Goal: Task Accomplishment & Management: Manage account settings

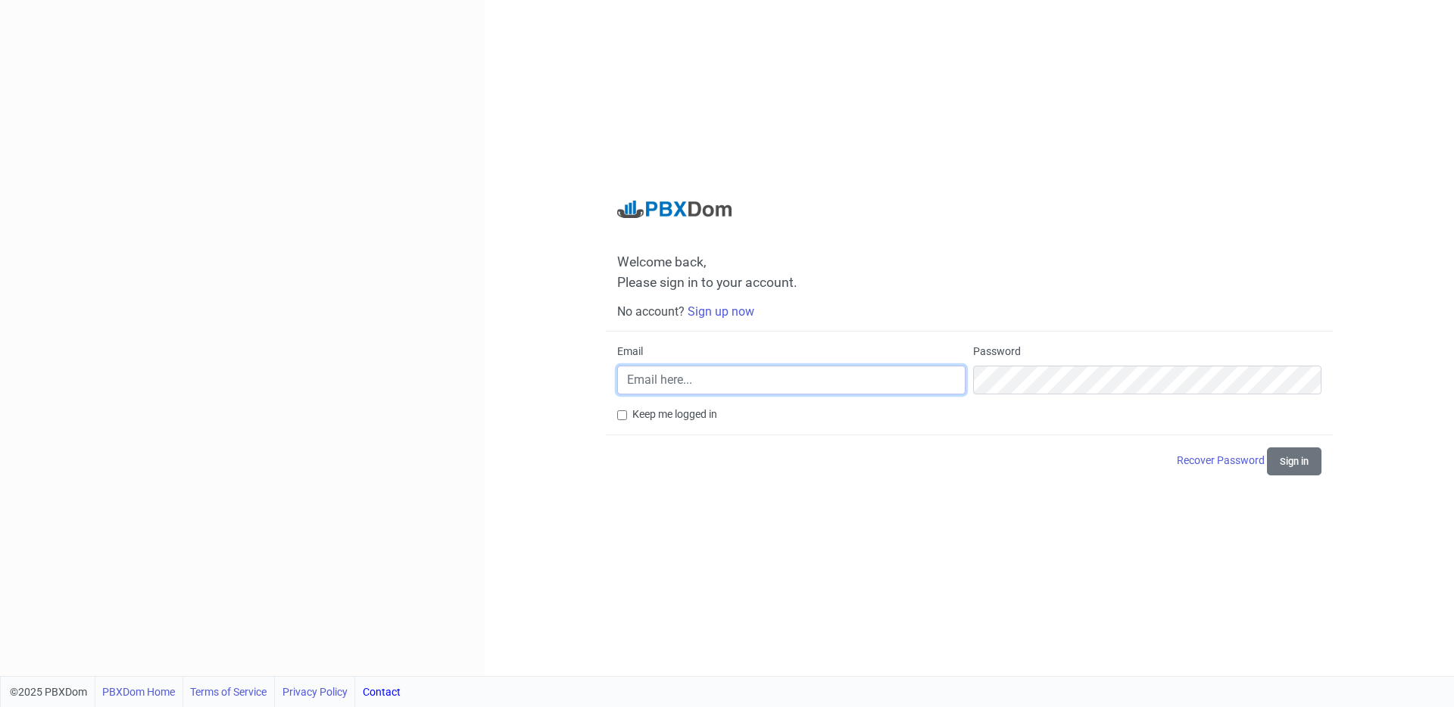
click at [770, 381] on input "Email" at bounding box center [791, 380] width 348 height 29
click at [786, 384] on input "info@carlfeutrageplus.com" at bounding box center [791, 380] width 348 height 29
paste input "PBXDom"
type input "info@carlfeutrageplus.com"
click at [730, 311] on link "Sign up now" at bounding box center [721, 311] width 67 height 14
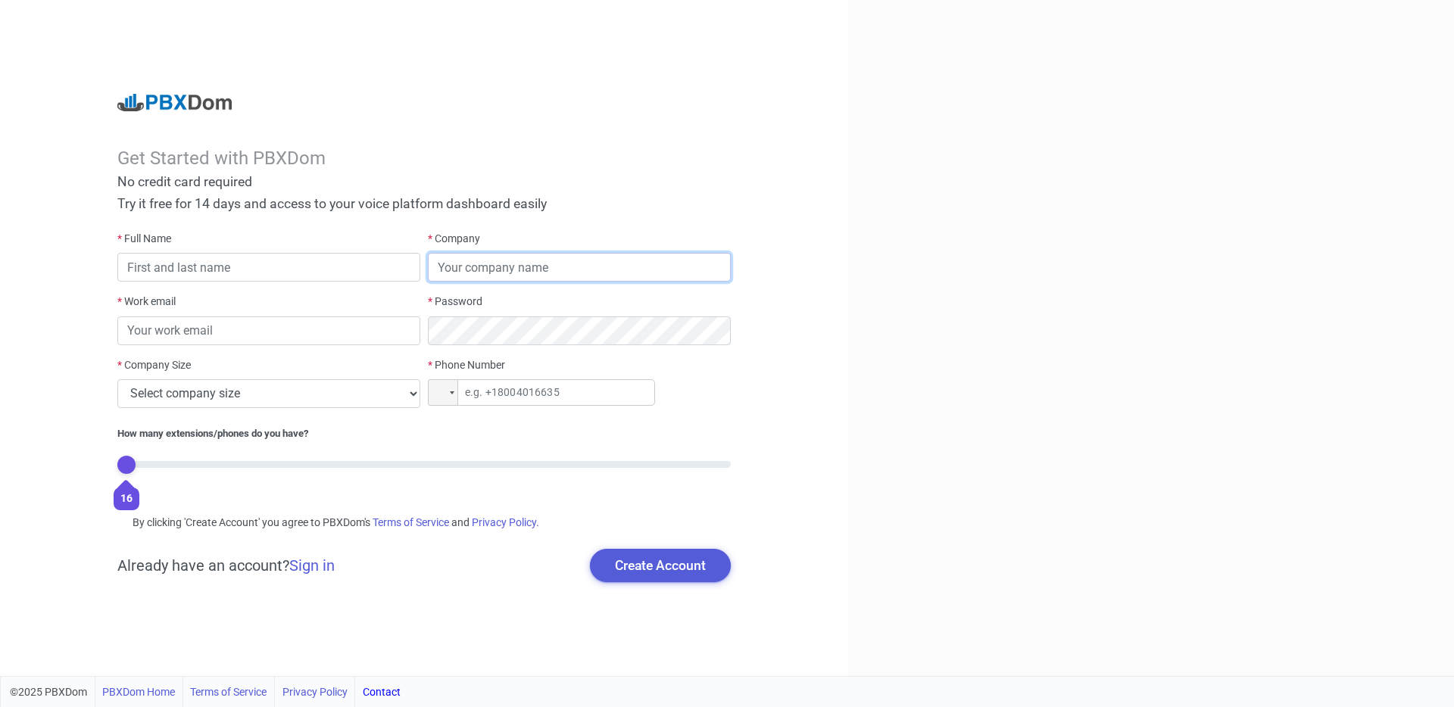
click at [460, 266] on input "text" at bounding box center [579, 267] width 303 height 29
click at [328, 320] on input "email" at bounding box center [268, 331] width 303 height 29
click at [310, 267] on input "text" at bounding box center [268, 267] width 303 height 29
type input "D"
type input "Carl Trudel Aubin"
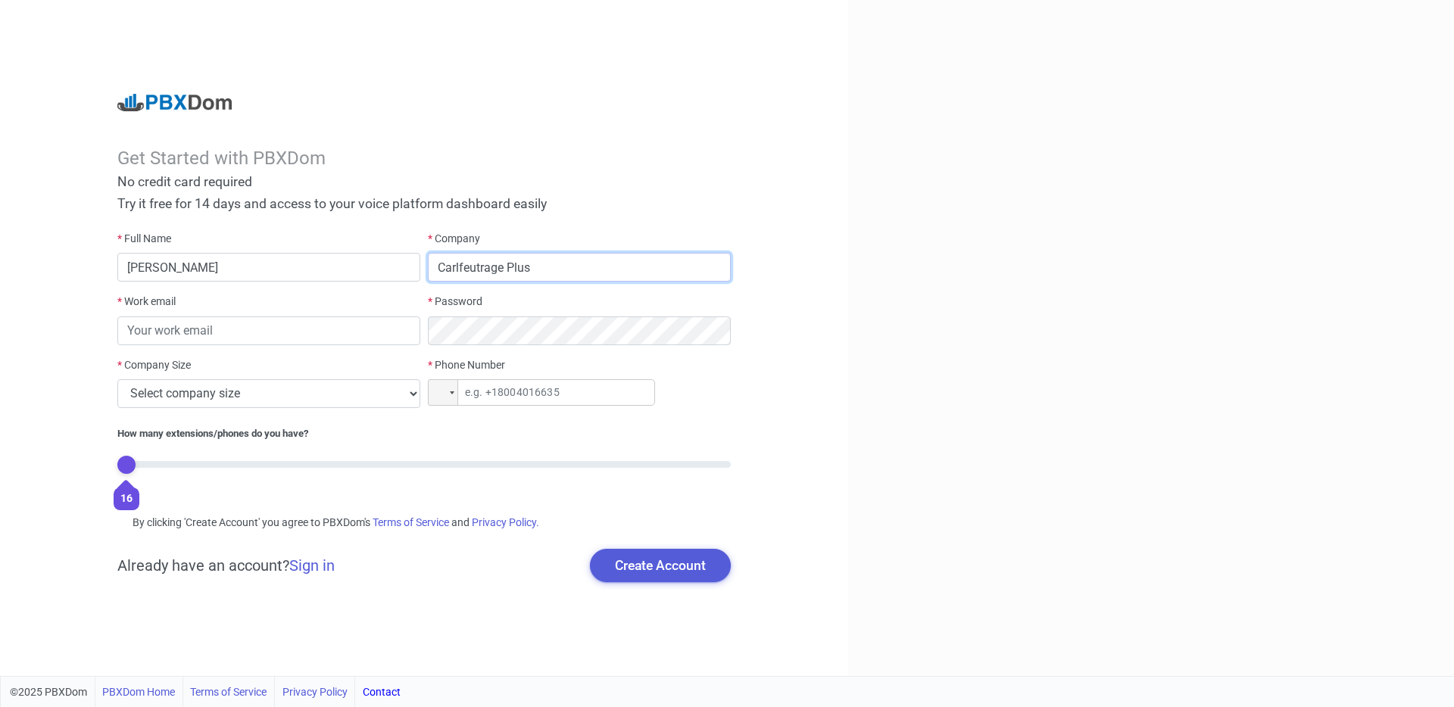
type input "Carlfeutrage Plus"
type input "info@carlfeutrageplus.com"
click at [336, 389] on select "Select company size 1 - 9 employees 10 - 49 employees 50 - 199 employees 200 - …" at bounding box center [268, 393] width 303 height 29
select select "1"
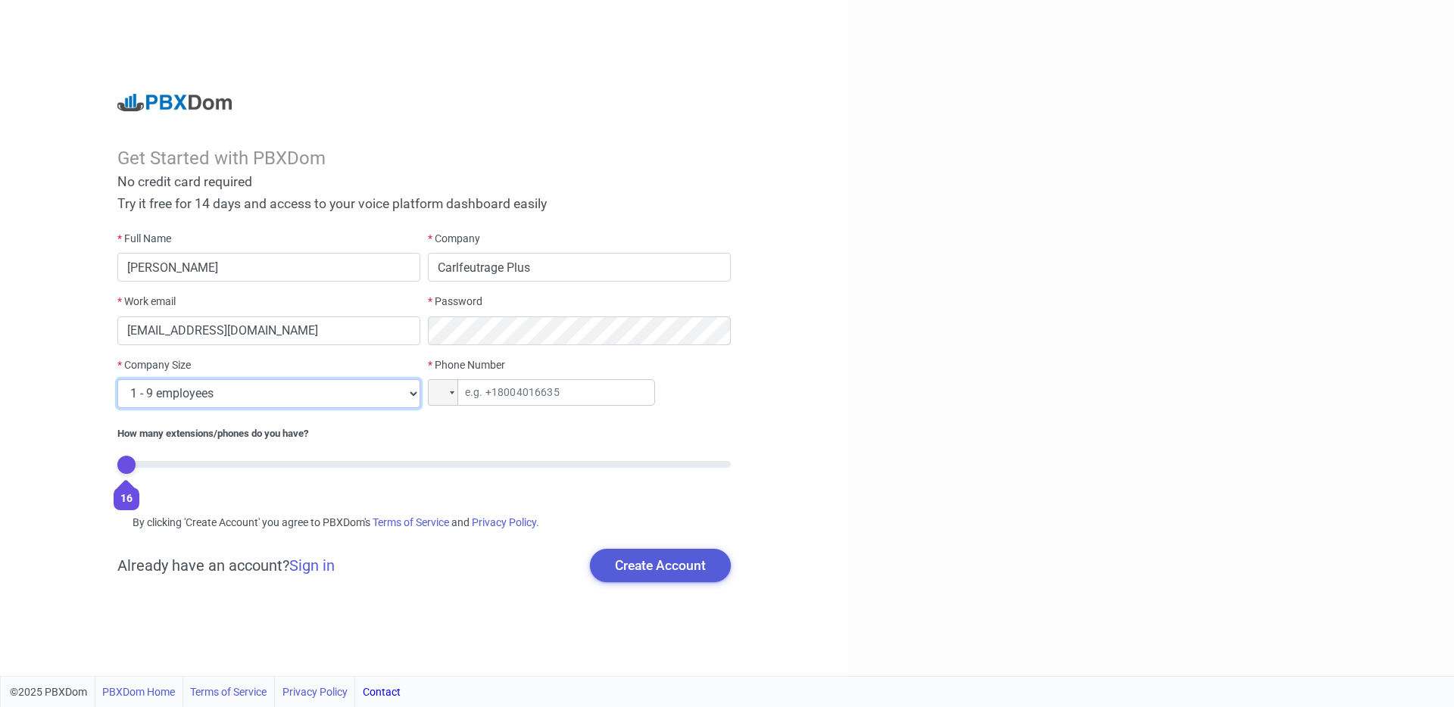
click at [117, 379] on select "Select company size 1 - 9 employees 10 - 49 employees 50 - 199 employees 200 - …" at bounding box center [268, 393] width 303 height 29
click at [507, 391] on input "tel" at bounding box center [541, 392] width 227 height 27
click at [507, 400] on input "tel" at bounding box center [541, 392] width 227 height 27
paste input "+51 496 521 44"
click at [417, 384] on div "* Full Name Carl Trudel Aubin * Company Carlfeutrage Plus * Work email info@car…" at bounding box center [424, 366] width 621 height 271
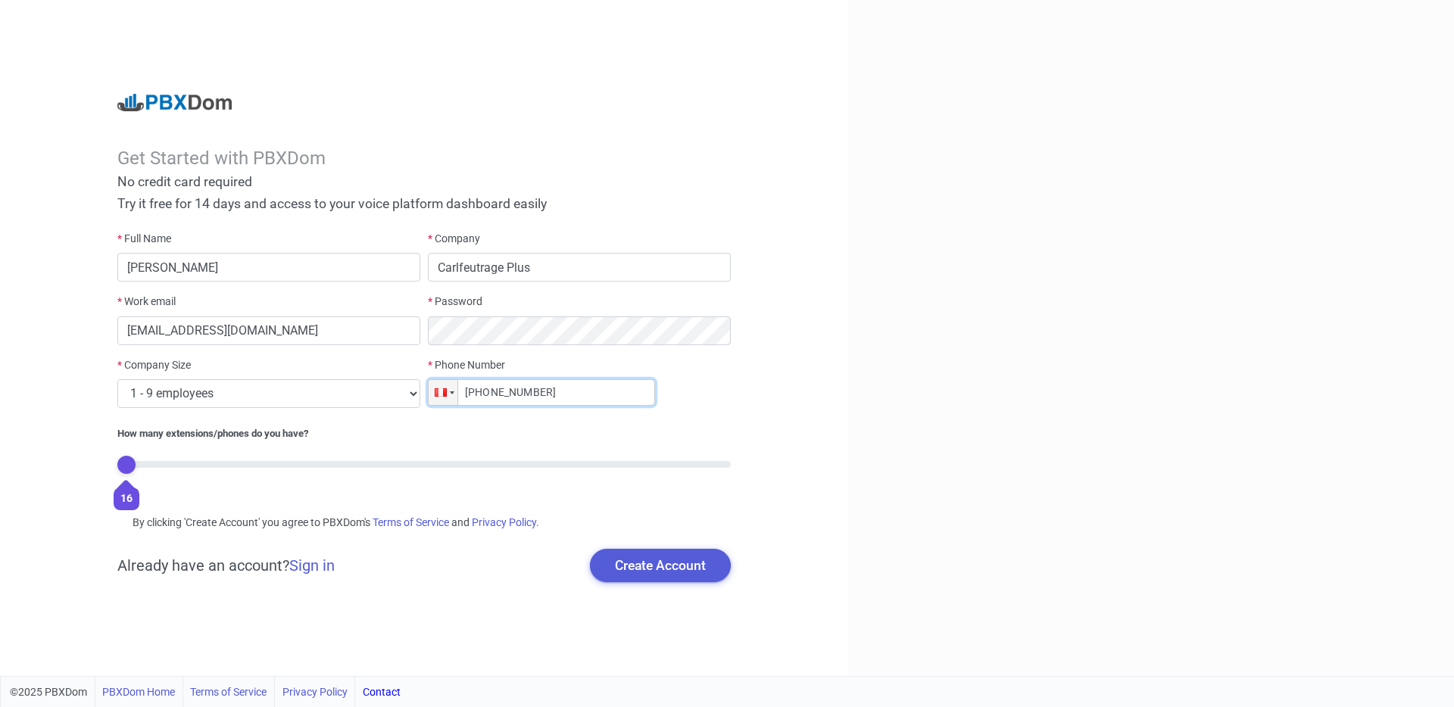
type input "+51 496 521 44"
click at [582, 264] on input "Carlfeutrage Plus" at bounding box center [579, 267] width 303 height 29
paste input "514-965-2144"
click at [534, 269] on input "Carlfeutrage Plus 514-965-2144" at bounding box center [579, 267] width 303 height 29
drag, startPoint x: 606, startPoint y: 265, endPoint x: 530, endPoint y: 264, distance: 75.8
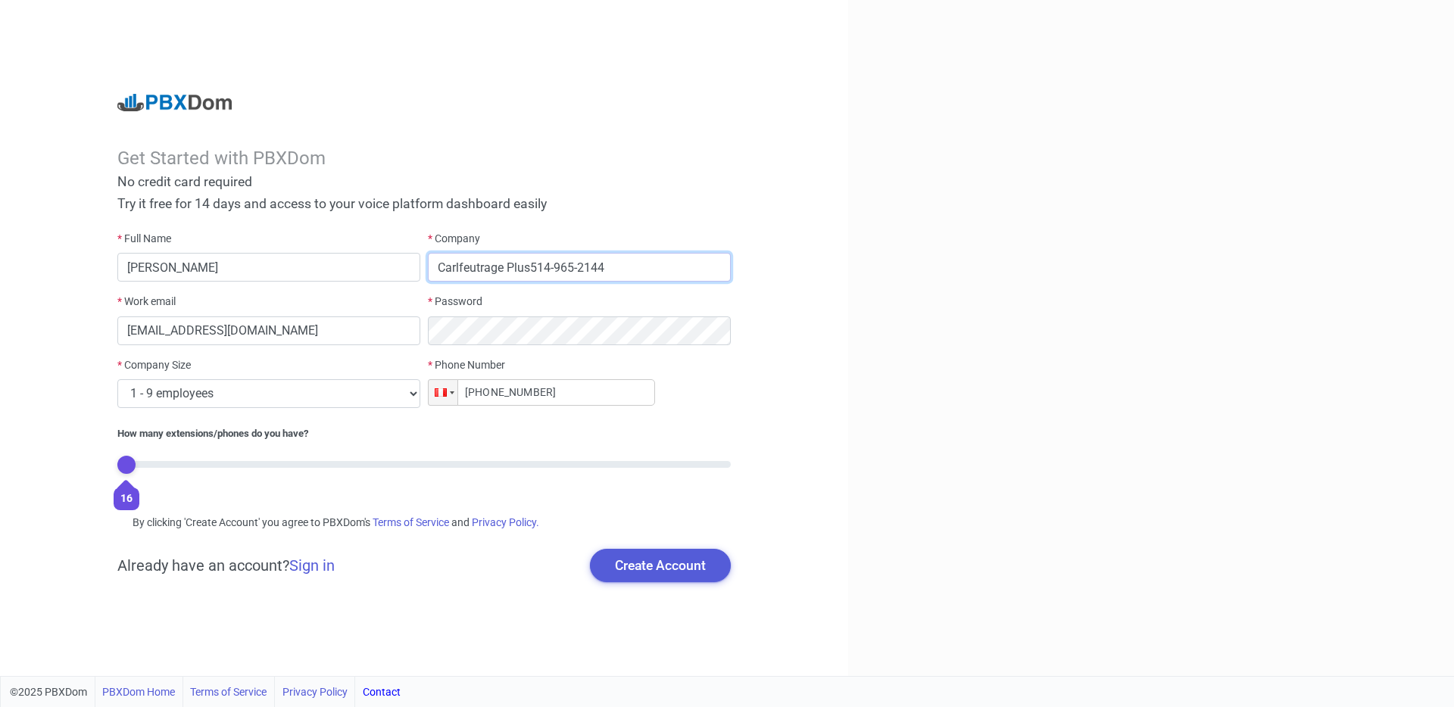
click at [530, 264] on input "Carlfeutrage Plus514-965-2144" at bounding box center [579, 267] width 303 height 29
type input "Carlfeutrage Plus"
drag, startPoint x: 547, startPoint y: 390, endPoint x: 436, endPoint y: 390, distance: 111.3
click at [436, 390] on div "Phone +51 496 521 44" at bounding box center [579, 392] width 303 height 27
paste input "+51 496 521 44"
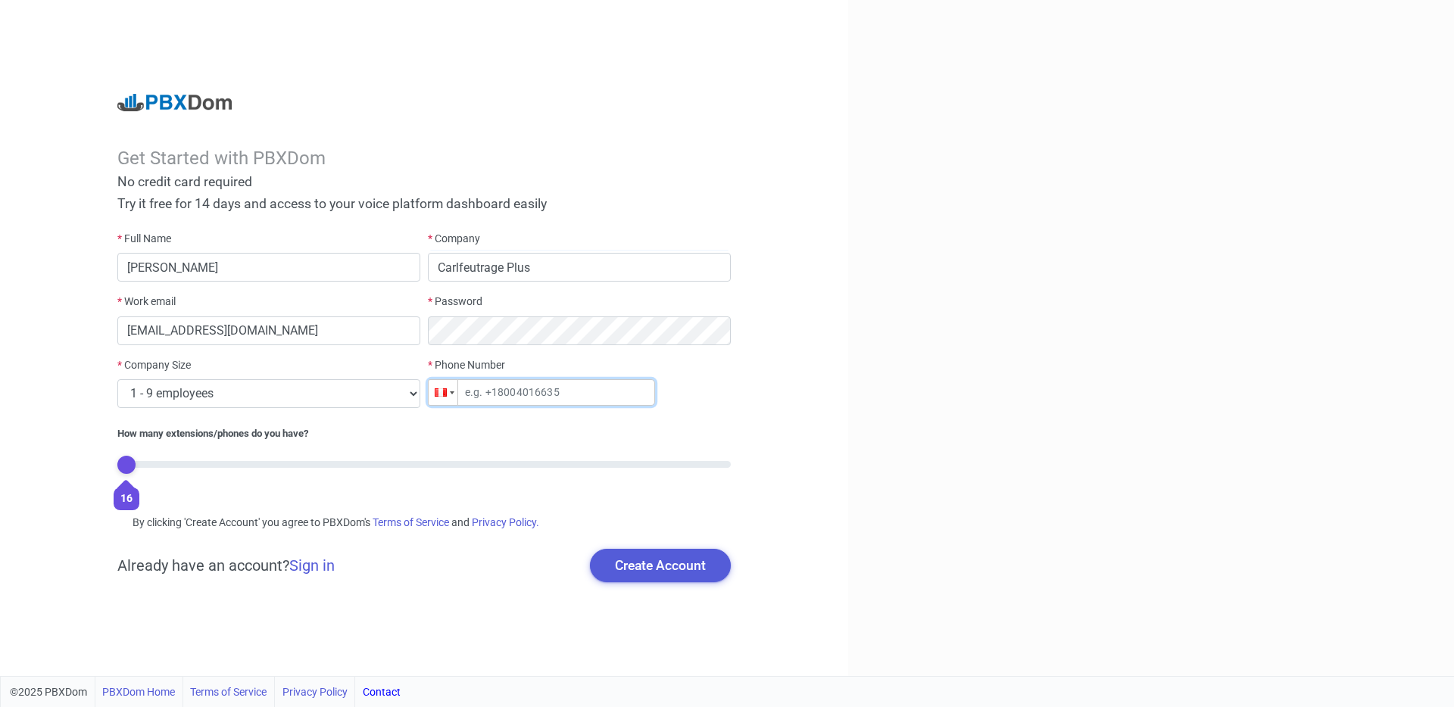
type input "+51 496 521 44"
click at [549, 266] on input "Carlfeutrage Plus" at bounding box center [579, 267] width 303 height 29
paste input "514-965-2144"
drag, startPoint x: 555, startPoint y: 267, endPoint x: 565, endPoint y: 273, distance: 11.6
click at [555, 267] on input "Carlfeutrage Plus514-965-2144" at bounding box center [579, 267] width 303 height 29
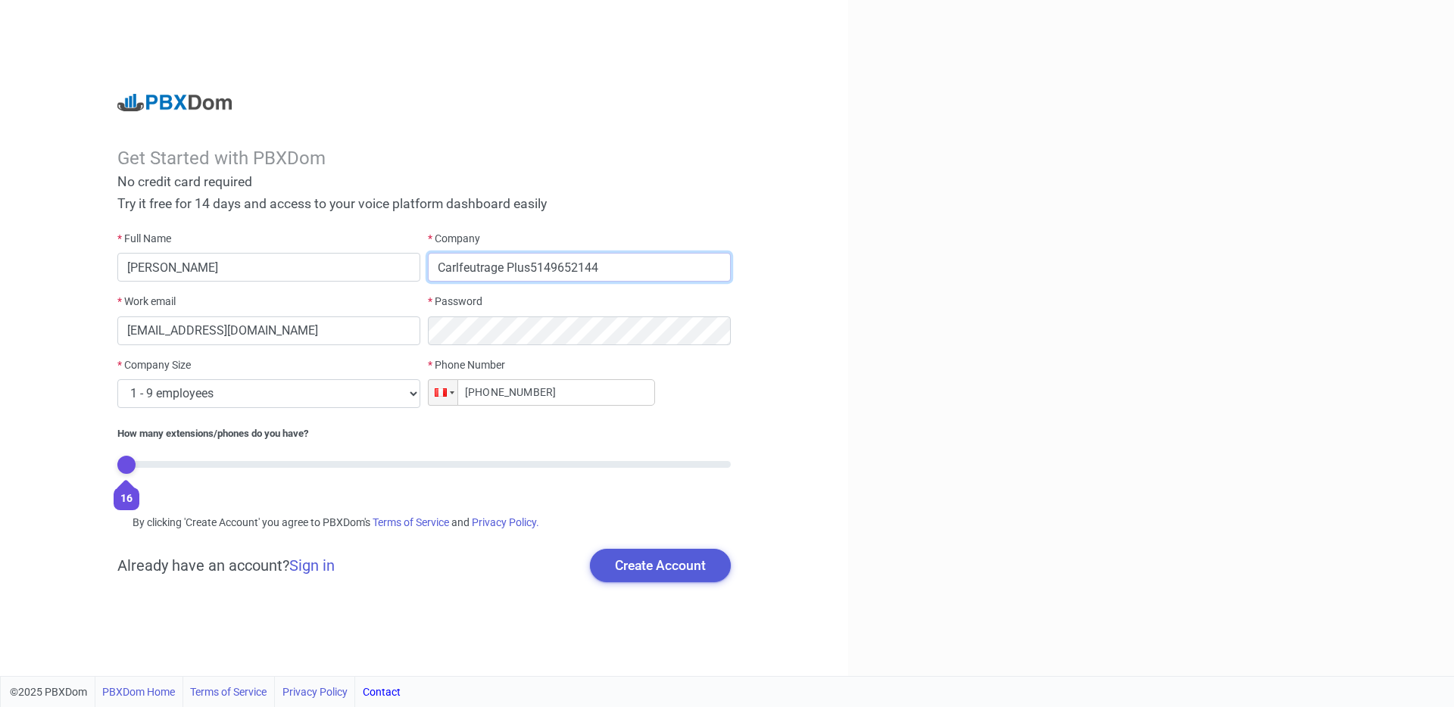
drag, startPoint x: 553, startPoint y: 265, endPoint x: 533, endPoint y: 265, distance: 19.7
click at [533, 265] on input "Carlfeutrage Plus5149652144" at bounding box center [579, 267] width 303 height 29
type input "Carlfeutrage Plus"
drag, startPoint x: 537, startPoint y: 394, endPoint x: 430, endPoint y: 390, distance: 106.9
click at [430, 390] on div "Phone +51 496 521 44" at bounding box center [579, 392] width 303 height 27
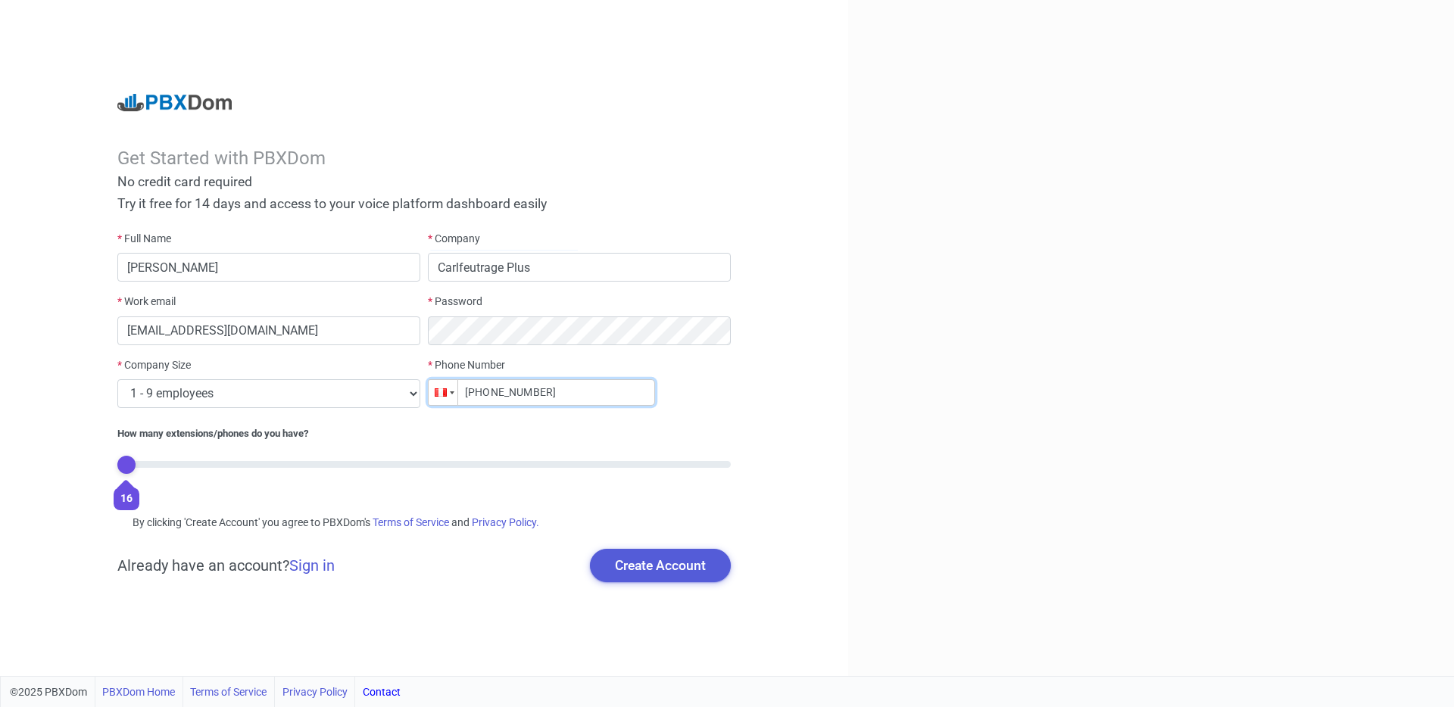
paste input "tel"
click at [453, 394] on div at bounding box center [443, 392] width 29 height 25
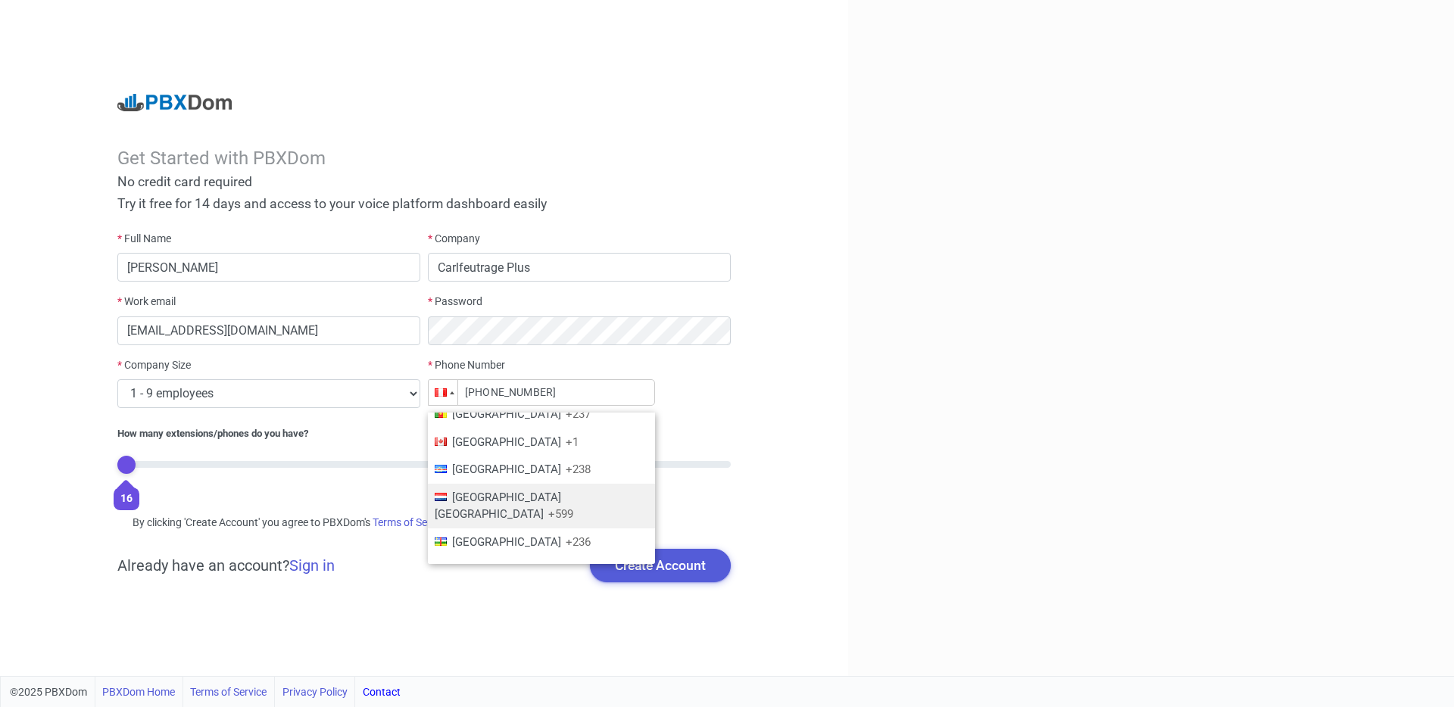
scroll to position [867, 0]
click at [485, 448] on span "Canada" at bounding box center [506, 445] width 109 height 14
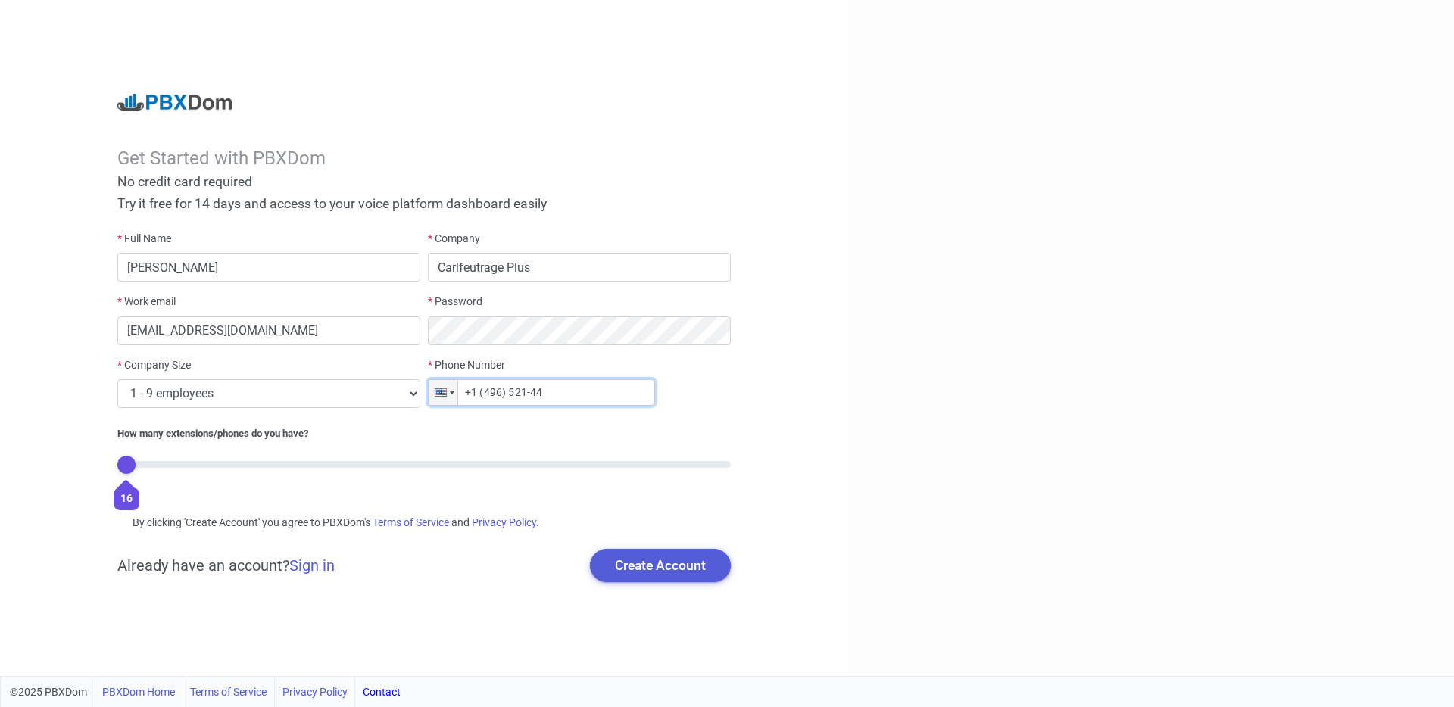
drag, startPoint x: 543, startPoint y: 389, endPoint x: 479, endPoint y: 388, distance: 63.6
click at [479, 388] on input "+1 (496) 521-44" at bounding box center [541, 392] width 227 height 27
paste input "514) 965-21"
type input "+1 (514) 965-2144"
click at [547, 425] on div "* Full Name Carl Trudel Aubin * Company Carlfeutrage Plus * Work email info@car…" at bounding box center [424, 366] width 621 height 271
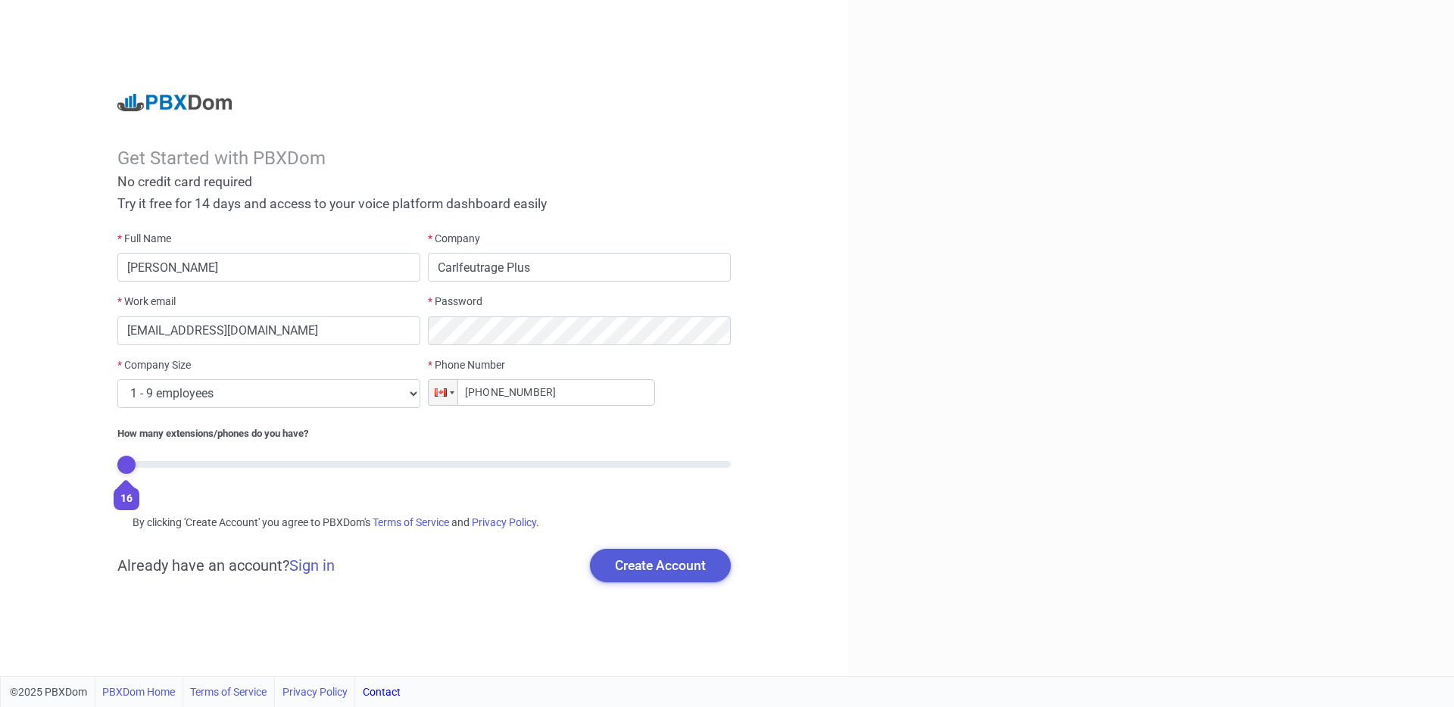
drag, startPoint x: 129, startPoint y: 460, endPoint x: 105, endPoint y: 458, distance: 24.3
click at [117, 461] on input "range" at bounding box center [424, 464] width 614 height 7
click at [679, 566] on button "Create Account" at bounding box center [660, 565] width 141 height 33
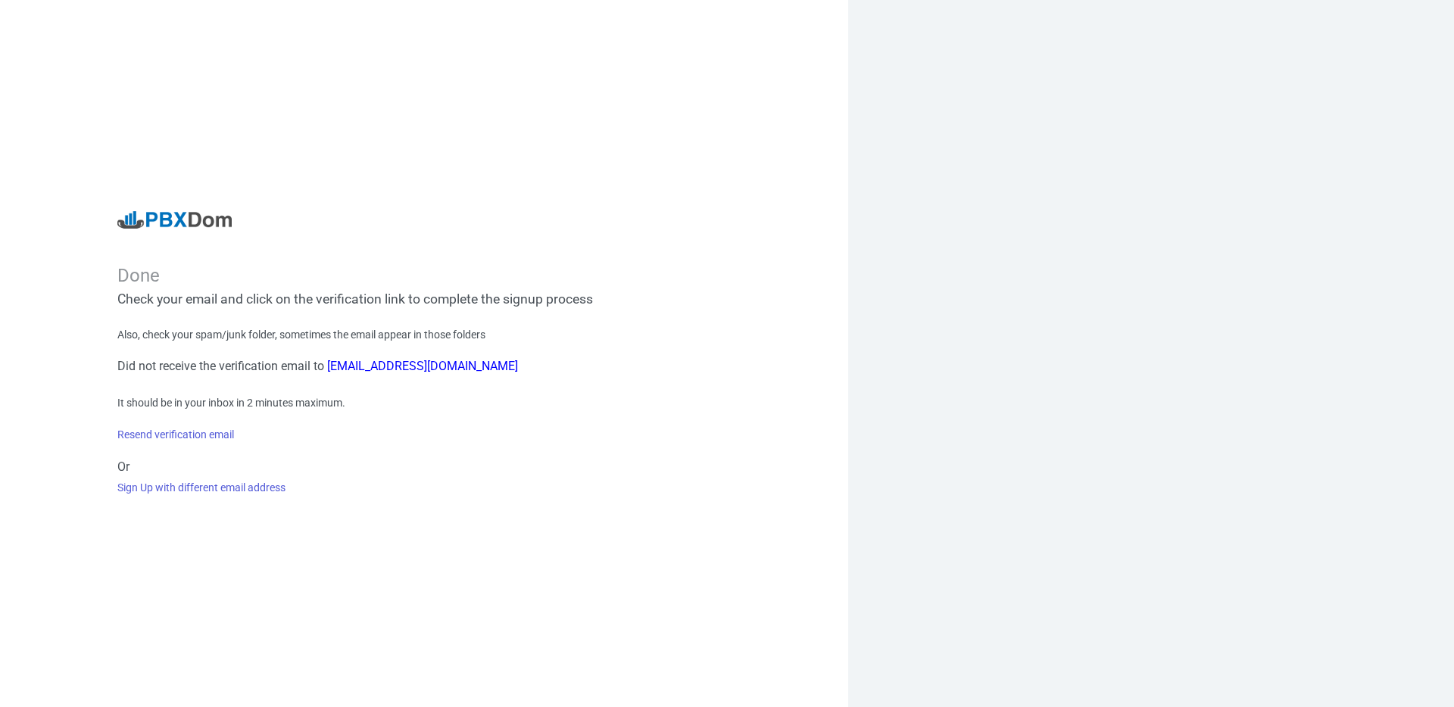
click at [494, 485] on div "Also, check your spam/junk folder, sometimes the email appear in those folders …" at bounding box center [424, 411] width 614 height 169
click at [166, 209] on div "Done Check your email and click on the verification link to complete the signup…" at bounding box center [424, 353] width 848 height 707
drag, startPoint x: 171, startPoint y: 212, endPoint x: 201, endPoint y: 211, distance: 29.6
click at [172, 212] on div at bounding box center [174, 219] width 114 height 17
drag, startPoint x: 803, startPoint y: 366, endPoint x: 414, endPoint y: 19, distance: 520.9
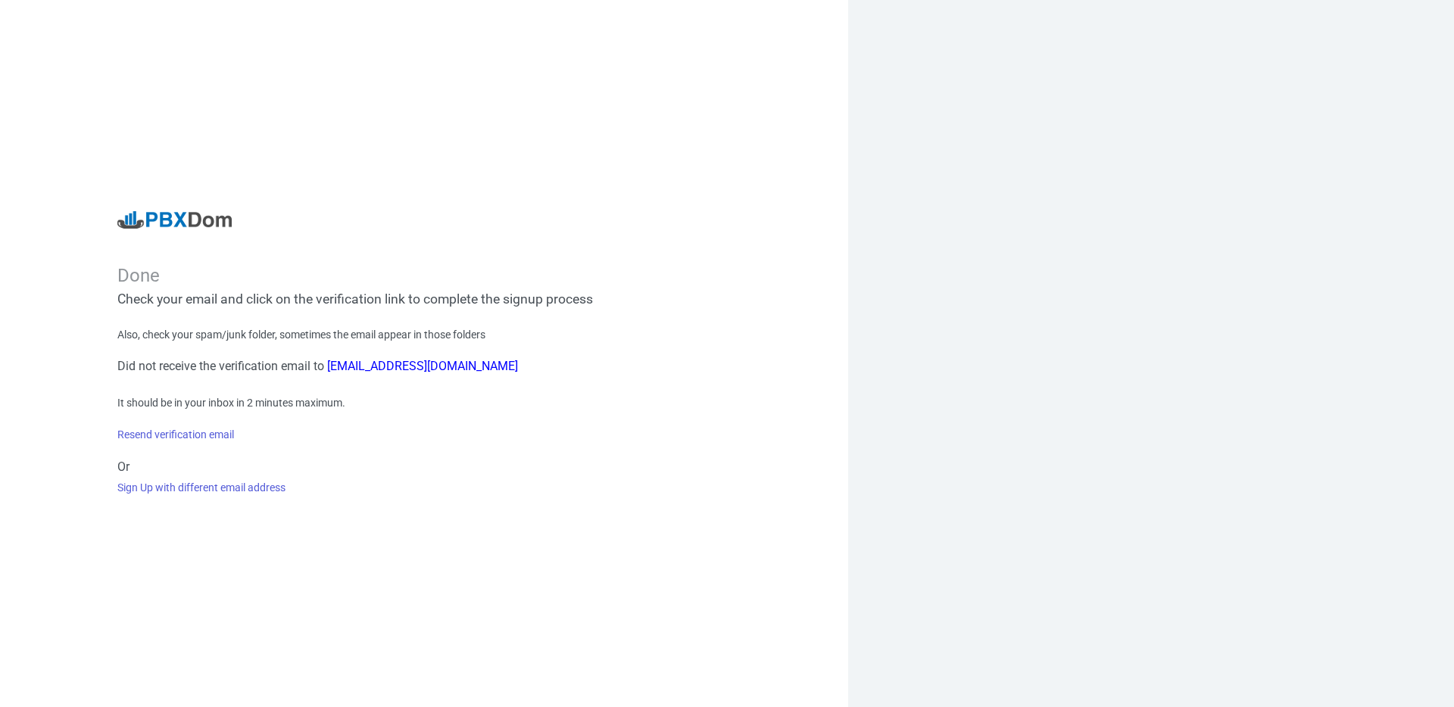
click at [798, 363] on div "Done Check your email and click on the verification link to complete the signup…" at bounding box center [424, 353] width 848 height 707
click at [252, 488] on link "Sign Up with different email address" at bounding box center [201, 488] width 168 height 12
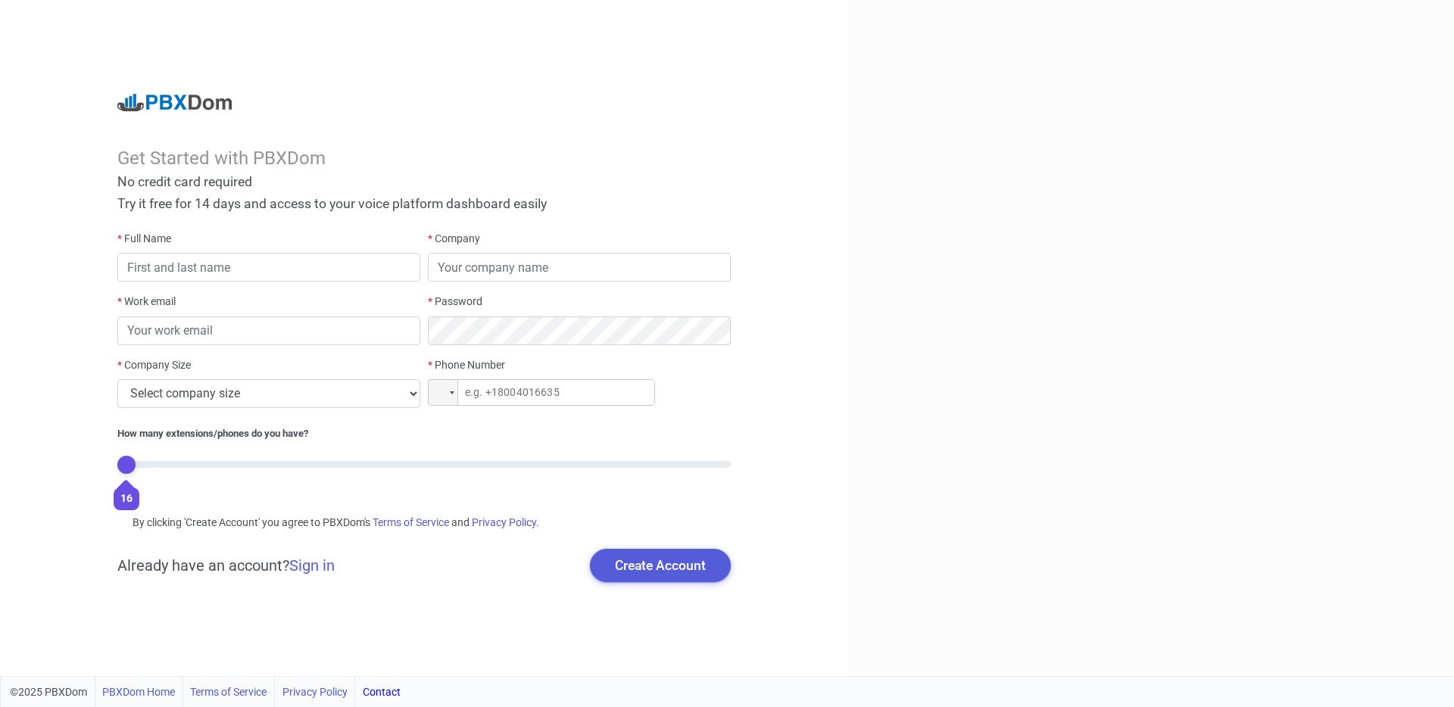
drag, startPoint x: 191, startPoint y: 110, endPoint x: 187, endPoint y: 103, distance: 7.8
click at [189, 107] on div at bounding box center [174, 102] width 114 height 17
drag, startPoint x: 187, startPoint y: 103, endPoint x: 195, endPoint y: 14, distance: 89.8
click at [187, 103] on div at bounding box center [174, 102] width 114 height 17
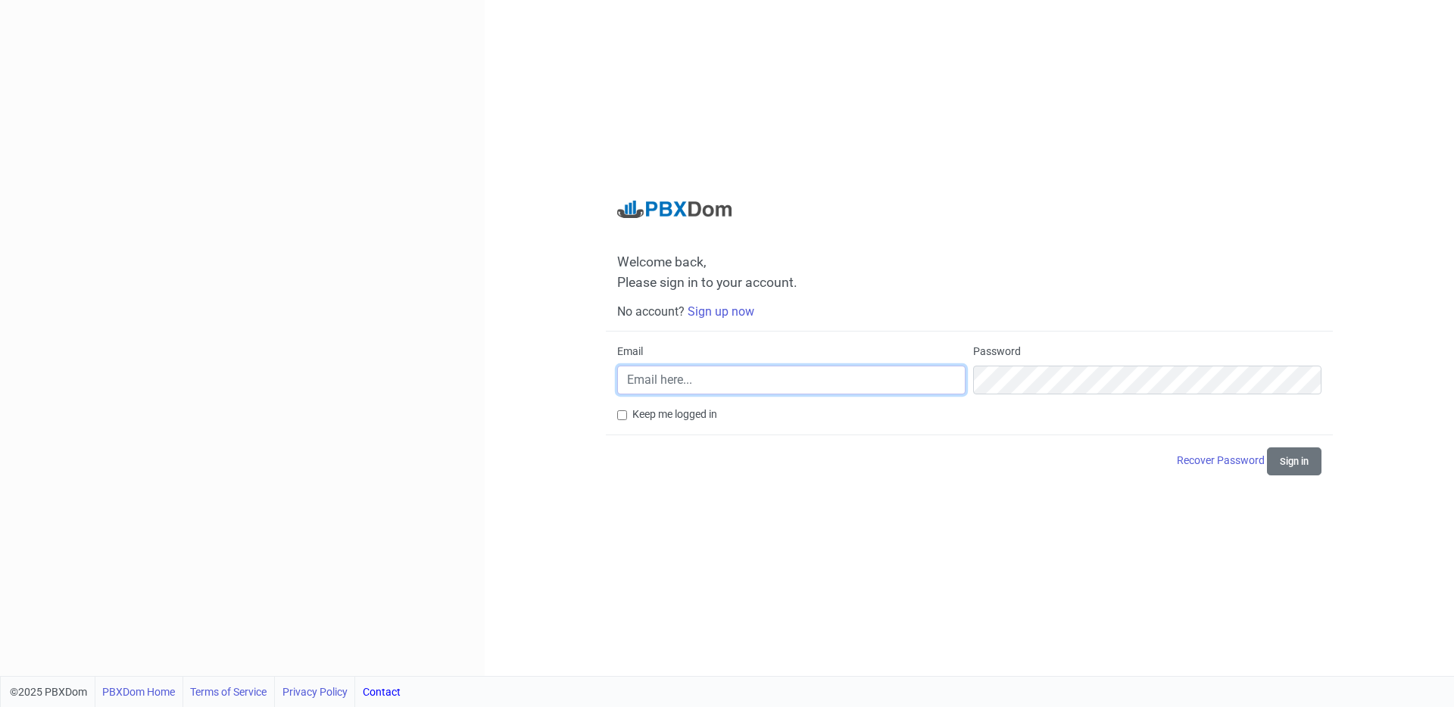
click at [748, 376] on input "Email" at bounding box center [791, 380] width 348 height 29
click at [801, 379] on input "info@carlfeutrageplus.com" at bounding box center [791, 380] width 348 height 29
paste input "5149652144"
type input "info@carlfeutrageplus.com"
drag, startPoint x: 1028, startPoint y: 524, endPoint x: 1031, endPoint y: 415, distance: 109.1
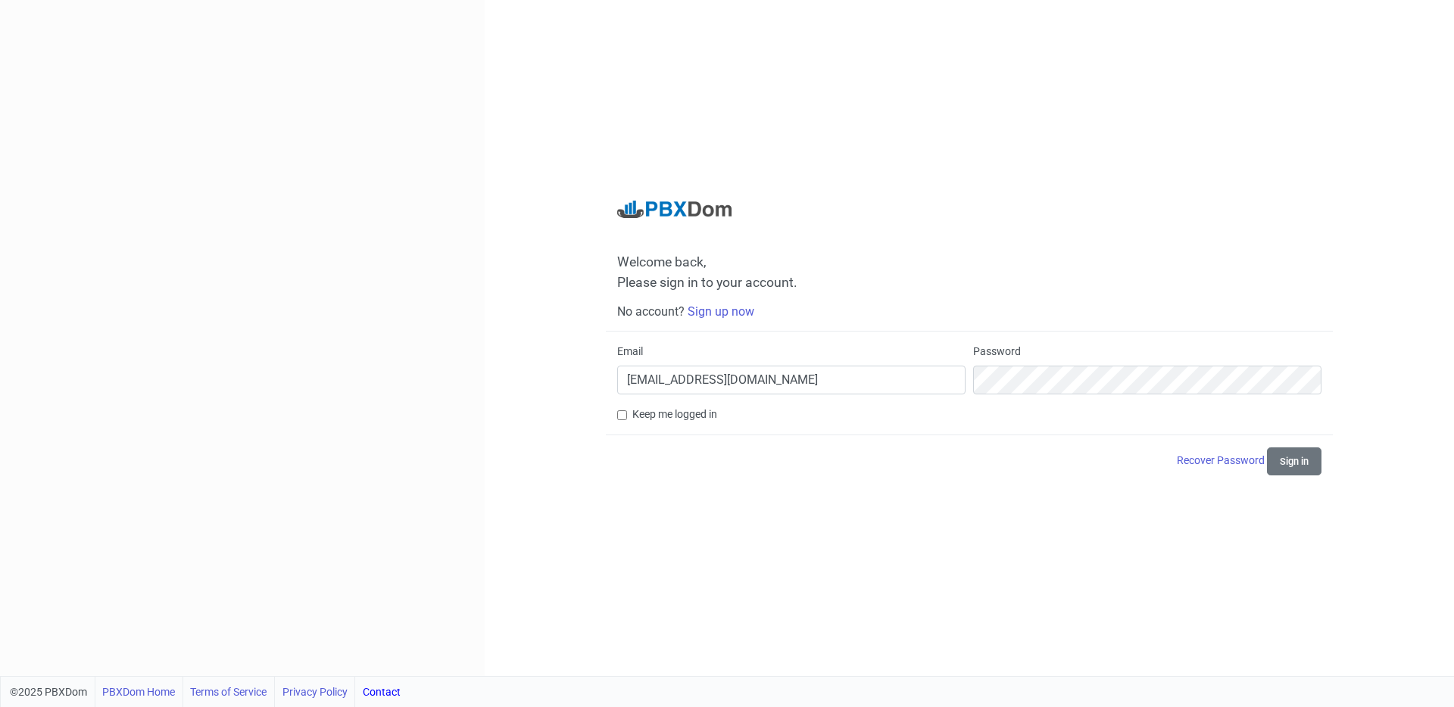
click at [1030, 489] on div "Welcome back, Please sign in to your account. No account? Sign up now Email inf…" at bounding box center [970, 338] width 970 height 676
click at [1312, 479] on div "Welcome back, Please sign in to your account. No account? Sign up now Email inf…" at bounding box center [970, 338] width 970 height 676
click at [1310, 469] on button "Sign in" at bounding box center [1294, 462] width 55 height 28
click at [669, 422] on form "Email info@carlfeutrageplus.com Password Keep me logged in Recover Password Loa…" at bounding box center [969, 410] width 704 height 132
click at [668, 416] on label "Keep me logged in" at bounding box center [674, 415] width 85 height 16
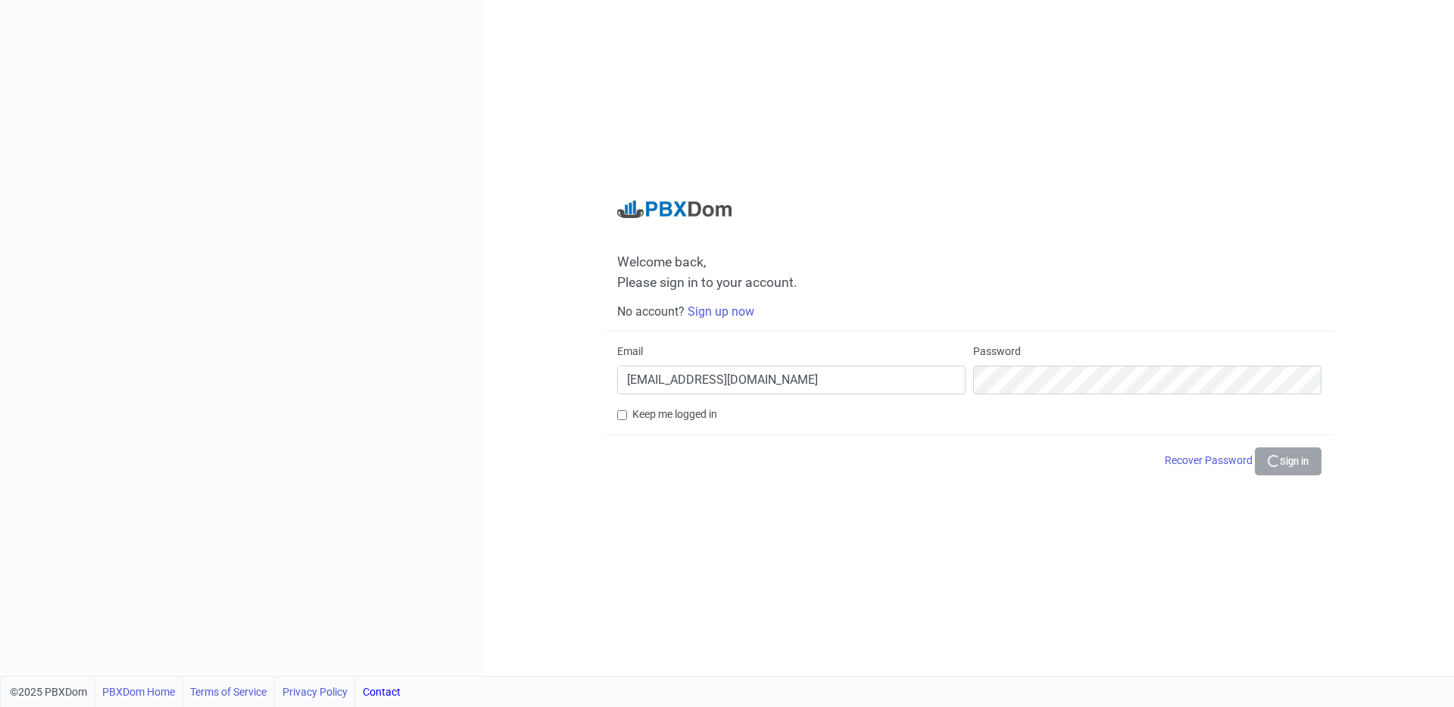
click at [627, 416] on input "Keep me logged in" at bounding box center [622, 416] width 10 height 10
checkbox input "true"
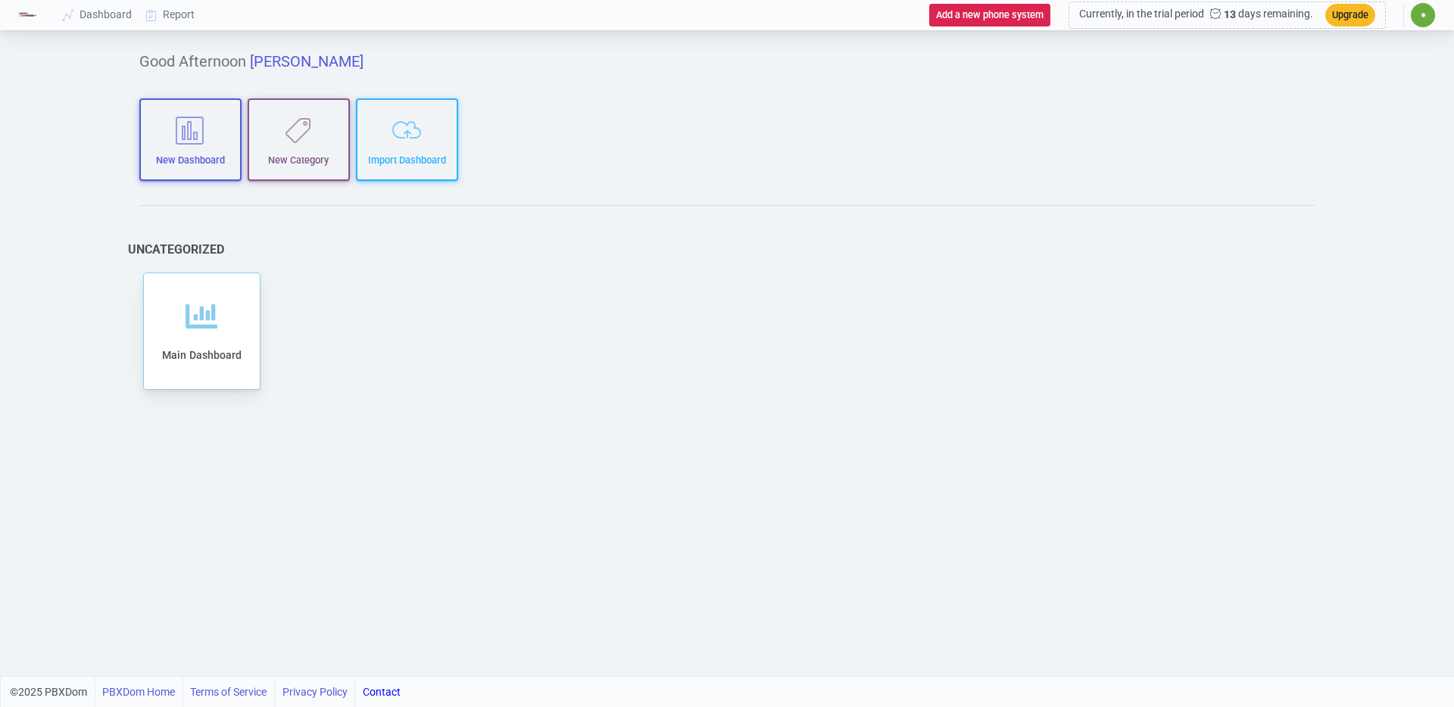
click at [667, 409] on div "Good Afternoon Carl Trudel Aubin New Dashboard New Category Import Dashboard Un…" at bounding box center [728, 355] width 1222 height 642
click at [985, 21] on button "Add a new phone system" at bounding box center [989, 15] width 121 height 22
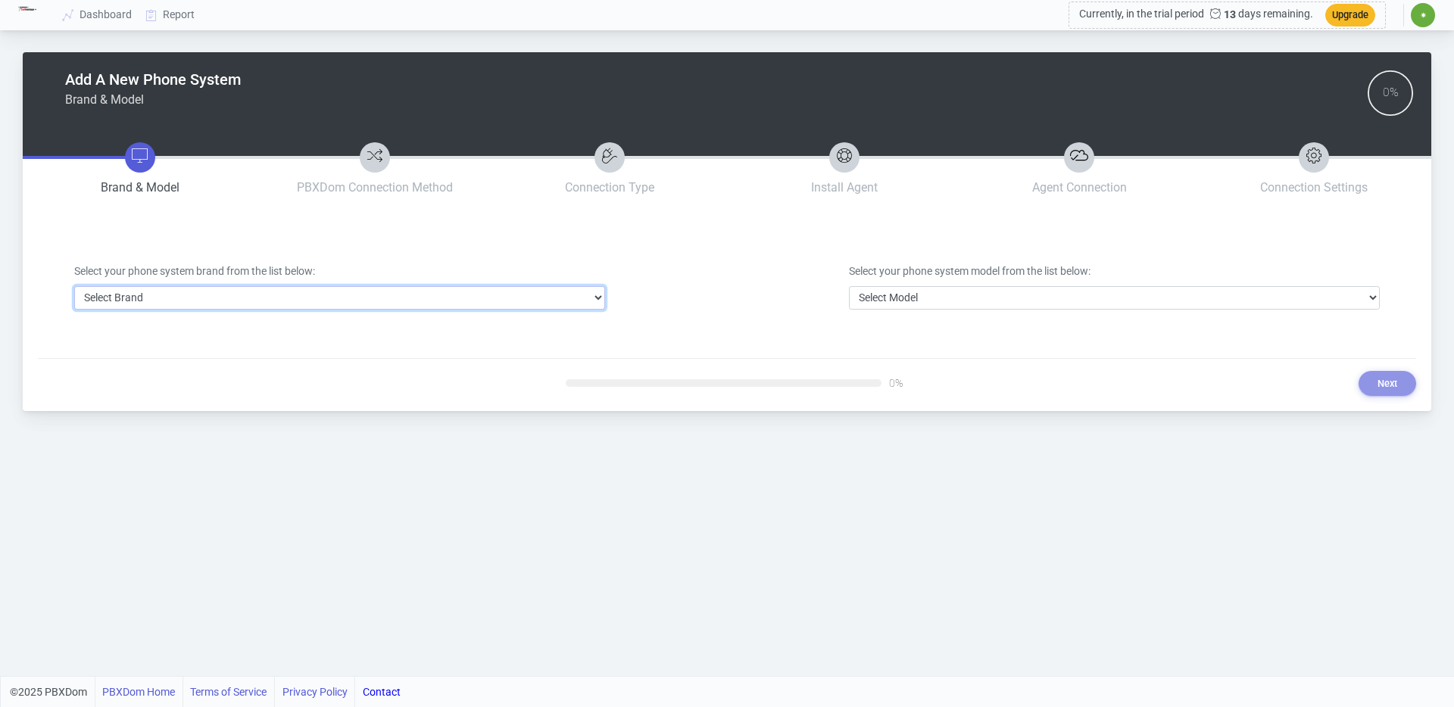
click at [270, 293] on select "Select Brand 3CX Avaya Cisco FreePBX/Asterisk Mitel Panasonic Yeastar" at bounding box center [339, 297] width 531 height 23
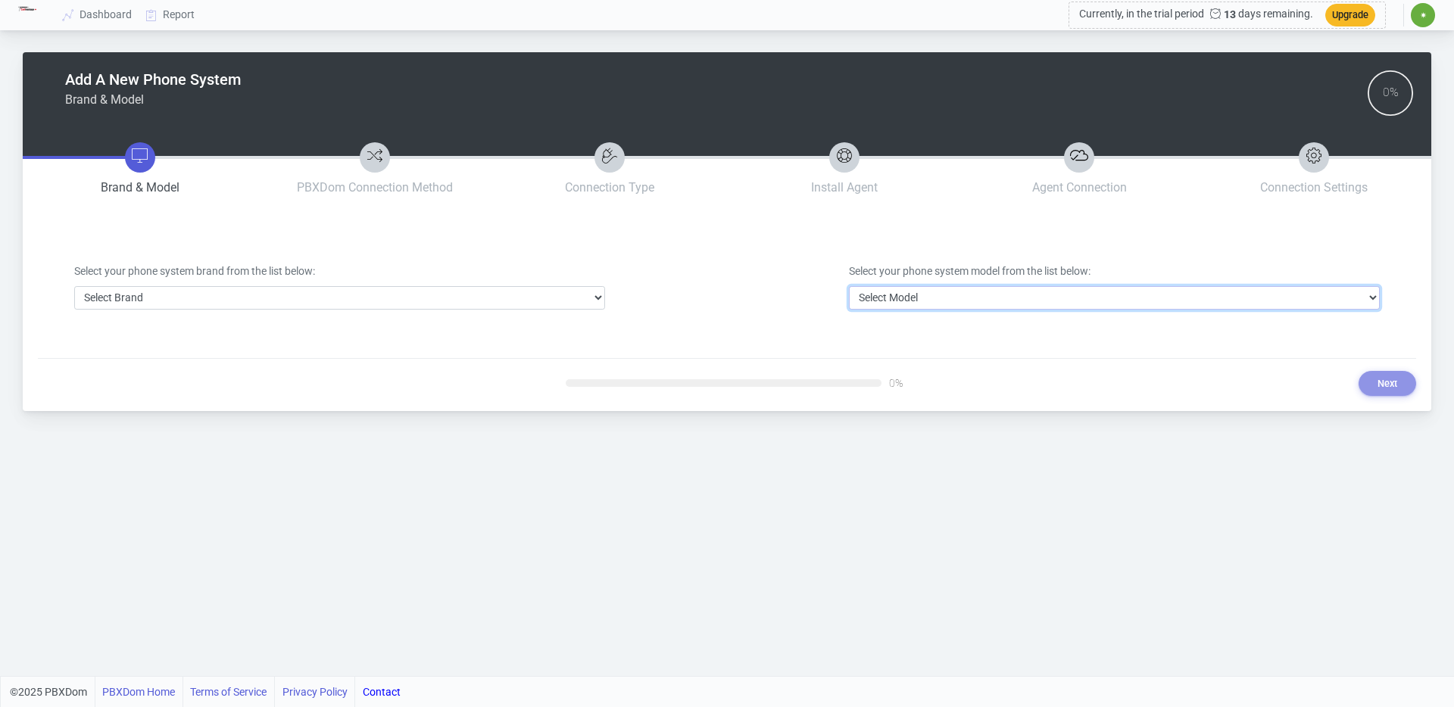
click at [916, 295] on select "Select Model" at bounding box center [1114, 297] width 531 height 23
